Goal: Task Accomplishment & Management: Manage account settings

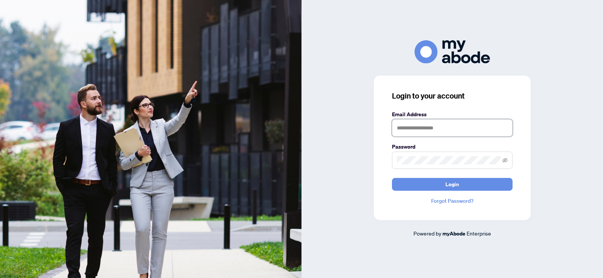
click at [411, 130] on input "text" at bounding box center [452, 127] width 121 height 17
type input "**********"
click at [392, 178] on button "Login" at bounding box center [452, 184] width 121 height 13
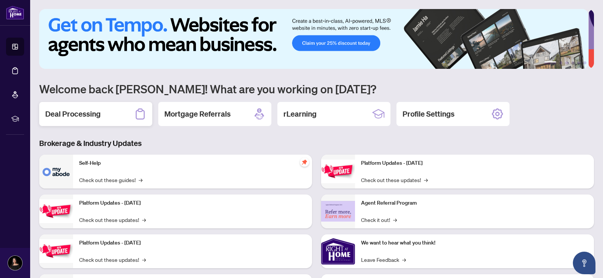
click at [89, 114] on h2 "Deal Processing" at bounding box center [72, 114] width 55 height 11
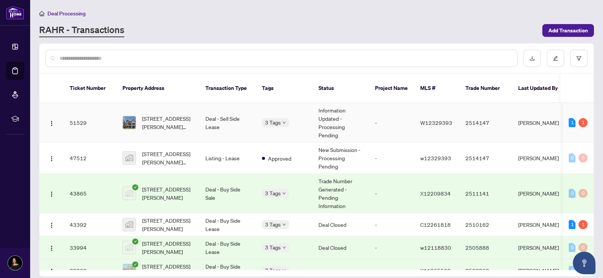
click at [150, 115] on span "[STREET_ADDRESS][PERSON_NAME][PERSON_NAME]" at bounding box center [167, 123] width 51 height 17
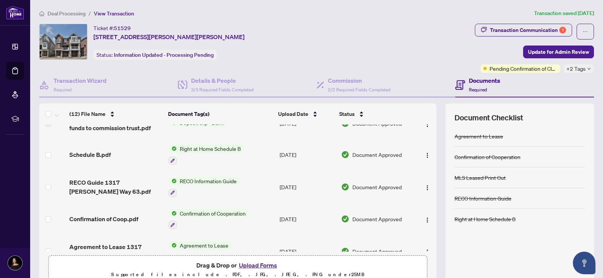
scroll to position [236, 0]
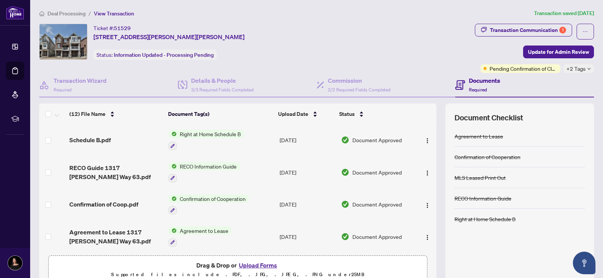
click at [571, 71] on span "+2 Tags" at bounding box center [575, 68] width 19 height 9
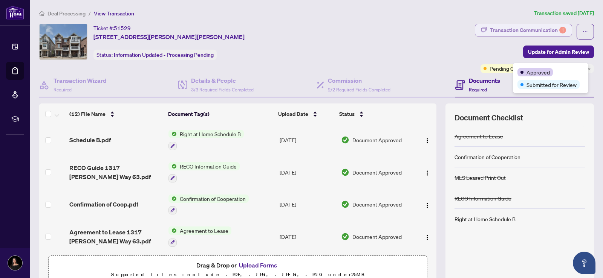
click at [519, 31] on div "Transaction Communication 1" at bounding box center [528, 30] width 76 height 12
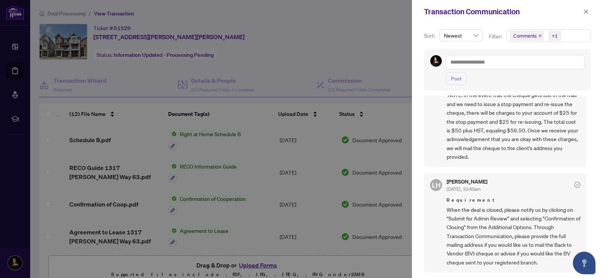
scroll to position [206, 0]
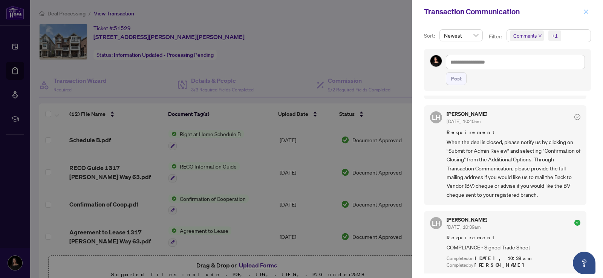
click at [583, 11] on icon "close" at bounding box center [585, 11] width 5 height 5
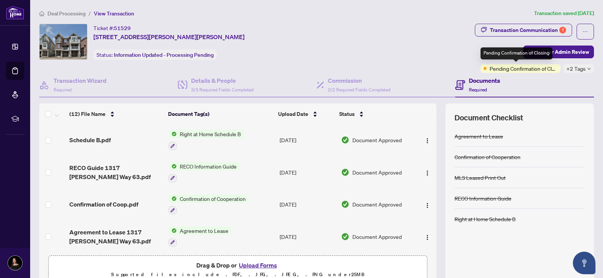
click at [532, 72] on span "Pending Confirmation of Closing" at bounding box center [523, 68] width 68 height 8
click at [524, 70] on span "Pending Confirmation of Closing" at bounding box center [523, 68] width 68 height 8
click at [541, 68] on span "Pending Confirmation of Closing" at bounding box center [523, 68] width 68 height 8
click at [571, 67] on span "+2 Tags" at bounding box center [575, 68] width 19 height 9
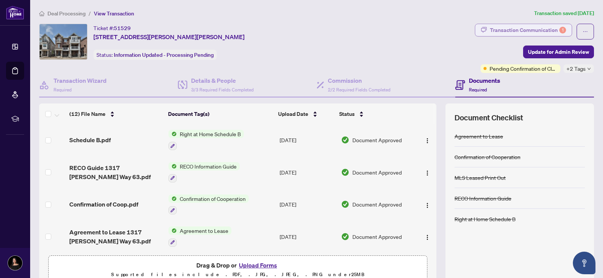
click at [527, 32] on div "Transaction Communication 1" at bounding box center [528, 30] width 76 height 12
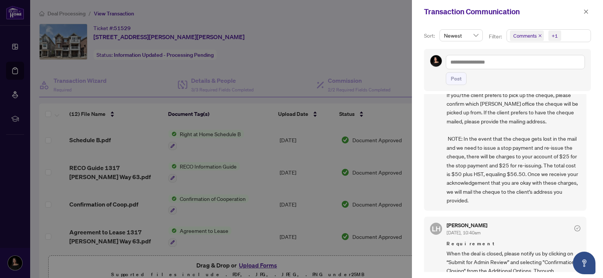
scroll to position [75, 0]
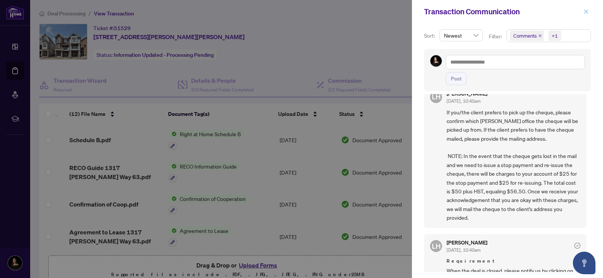
click at [589, 14] on button "button" at bounding box center [586, 11] width 10 height 9
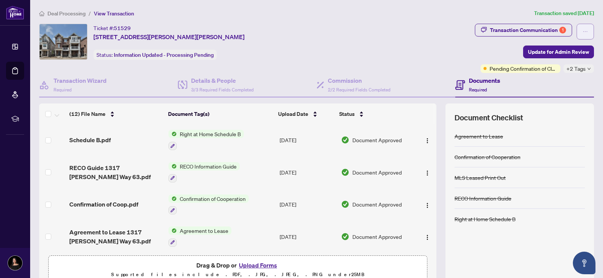
click at [582, 34] on span "button" at bounding box center [584, 32] width 5 height 12
click at [586, 12] on article "Transaction saved [DATE]" at bounding box center [564, 13] width 60 height 9
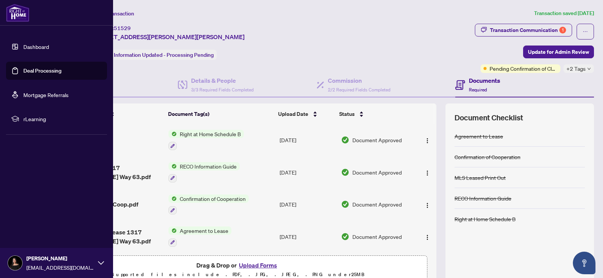
click at [18, 265] on img at bounding box center [15, 263] width 14 height 14
click at [29, 218] on span "Logout" at bounding box center [30, 218] width 17 height 12
